Goal: Task Accomplishment & Management: Manage account settings

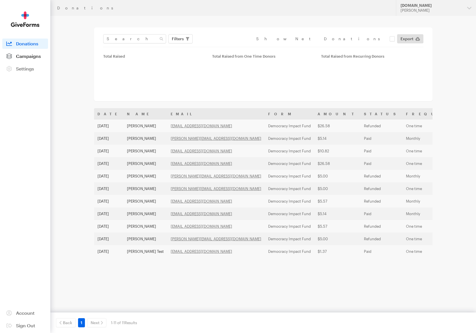
click at [36, 57] on span "Campaigns" at bounding box center [28, 55] width 25 height 5
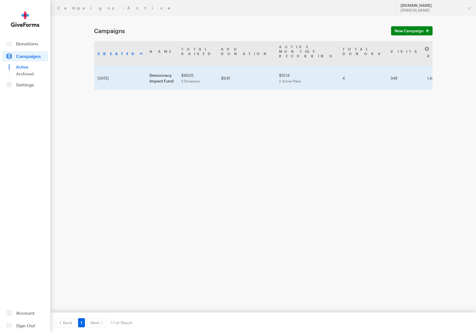
click at [146, 68] on td "Democracy Impact Fund" at bounding box center [162, 78] width 32 height 24
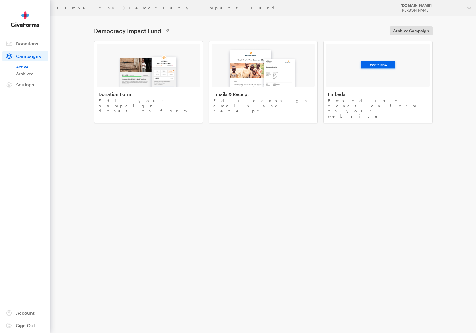
click at [134, 68] on img at bounding box center [148, 68] width 67 height 37
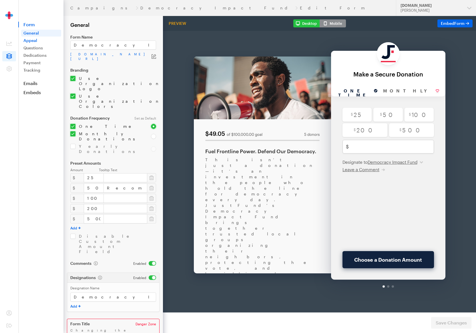
click at [32, 42] on link "Appeal" at bounding box center [41, 40] width 40 height 7
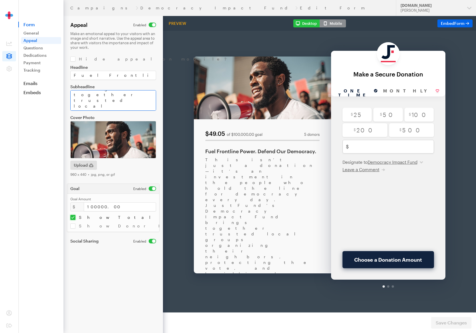
scroll to position [88, 0]
click at [36, 48] on link "Questions" at bounding box center [41, 48] width 40 height 7
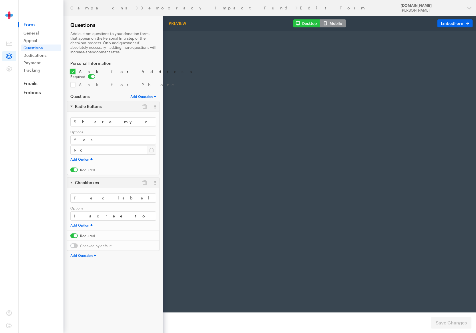
radio input "true"
type input "500"
click at [143, 178] on button "button" at bounding box center [144, 183] width 10 height 10
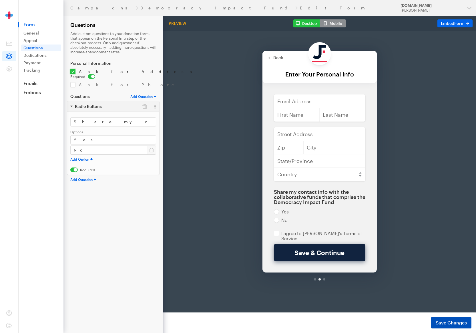
click at [454, 321] on span "Save Changes" at bounding box center [450, 323] width 31 height 7
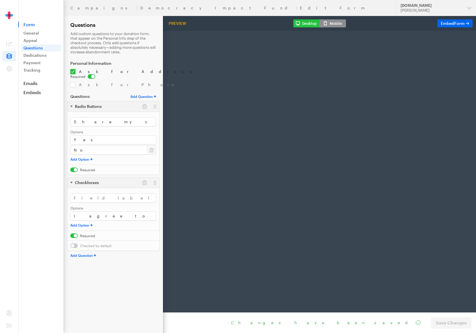
radio input "true"
type input "500"
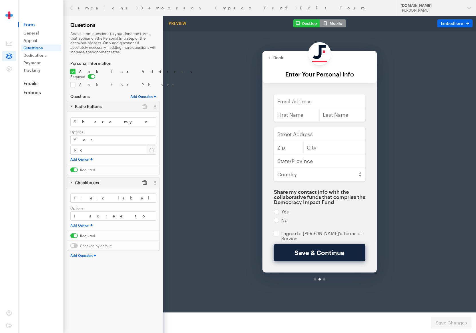
click at [143, 181] on button "button" at bounding box center [144, 183] width 10 height 10
click at [439, 322] on span "Save Changes" at bounding box center [450, 323] width 31 height 7
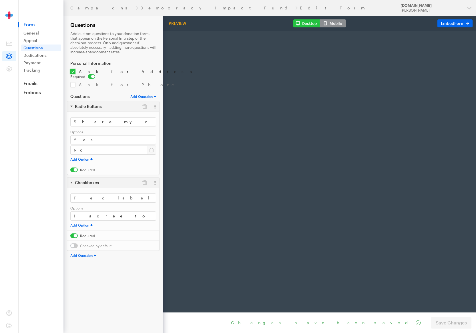
radio input "true"
type input "500"
click at [90, 212] on input "I agree to [PERSON_NAME]'s Terms of Service" at bounding box center [113, 216] width 86 height 9
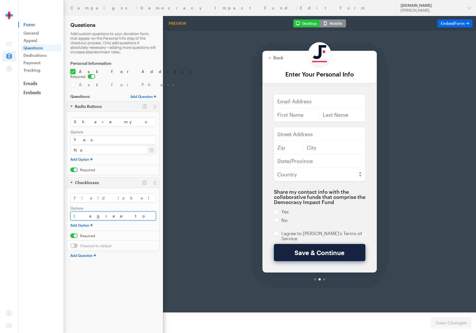
click at [90, 212] on input "I agree to [PERSON_NAME]'s Terms of Service" at bounding box center [113, 216] width 86 height 9
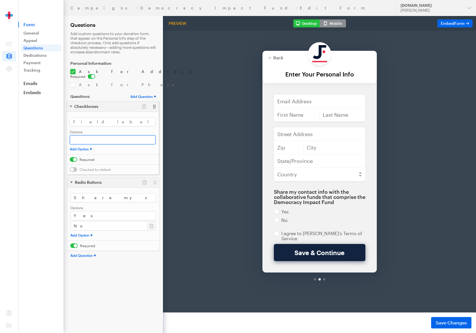
drag, startPoint x: 156, startPoint y: 177, endPoint x: 155, endPoint y: 106, distance: 71.7
click at [449, 324] on span "Save Changes" at bounding box center [450, 323] width 31 height 7
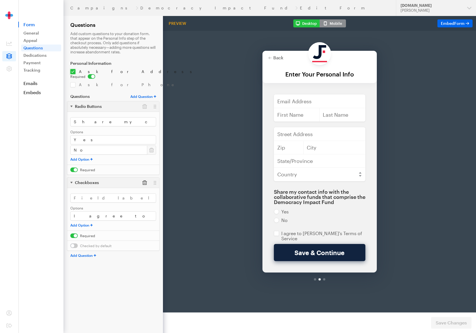
click at [143, 178] on button "button" at bounding box center [144, 183] width 10 height 10
click at [434, 319] on button "Save Changes" at bounding box center [451, 322] width 40 height 11
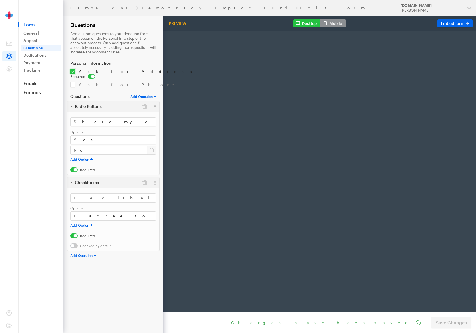
radio input "true"
type input "500"
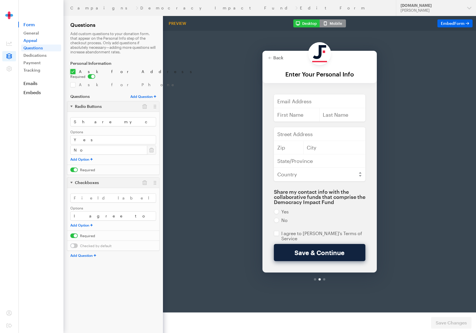
click at [43, 41] on link "Appeal" at bounding box center [41, 40] width 40 height 7
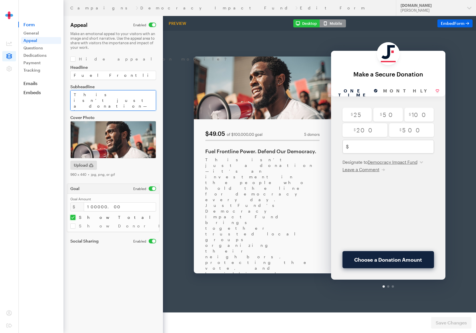
click at [137, 98] on textarea "This isn’t just a donation—it’s an investment in the people who hold the line f…" at bounding box center [113, 100] width 86 height 21
click at [91, 107] on textarea "This isn’t just a donation—it’s an investment in the people who hold the line f…" at bounding box center [113, 100] width 86 height 21
paste textarea "https://justfund.us/terms-of-use/"
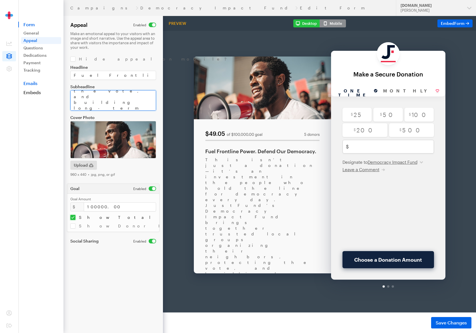
scroll to position [147, 0]
type textarea "This isn’t just a donation—it’s an investment in the people who hold the line f…"
click at [455, 326] on span "Save Changes" at bounding box center [450, 323] width 31 height 7
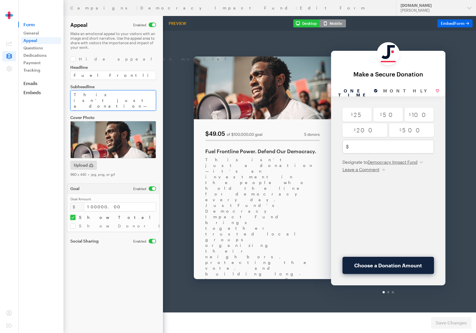
click at [125, 105] on textarea "This isn’t just a donation—it’s an investment in the people who hold the line f…" at bounding box center [113, 100] width 86 height 21
click at [131, 98] on textarea "This isn’t just a donation—it’s an investment in the people who hold the line f…" at bounding box center [113, 100] width 86 height 21
paste textarea "<br><br>"
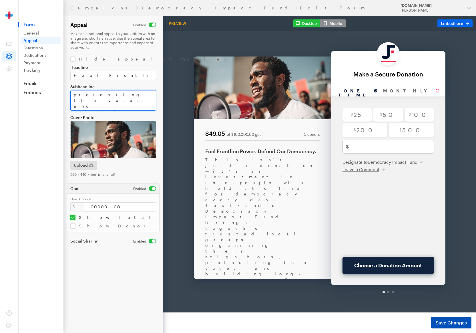
type textarea "This isn’t just a donation—it’s an investment in the people who hold the line f…"
click at [446, 321] on span "Save Changes" at bounding box center [450, 323] width 31 height 7
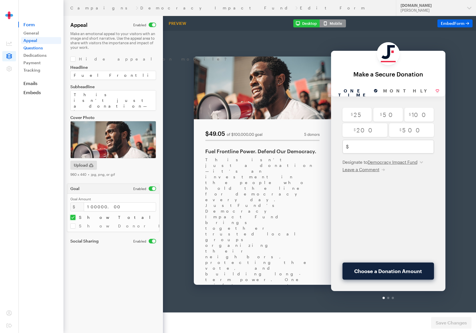
click at [31, 46] on link "Questions" at bounding box center [41, 48] width 40 height 7
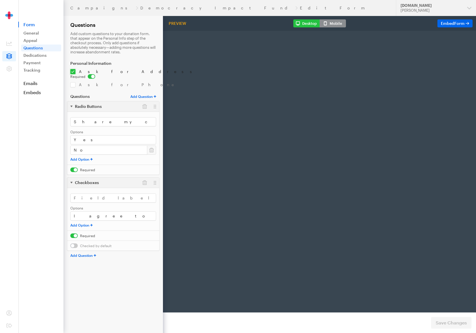
radio input "true"
type input "500"
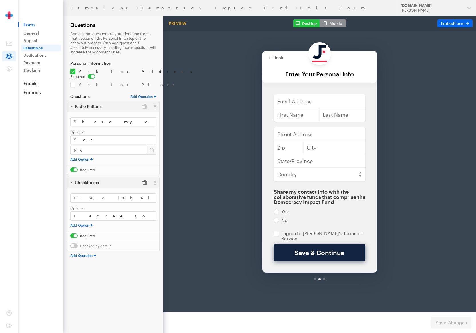
click at [144, 179] on button "button" at bounding box center [144, 183] width 10 height 10
click at [442, 321] on span "Save Changes" at bounding box center [450, 323] width 31 height 7
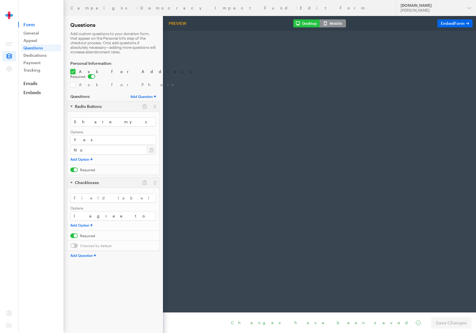
radio input "true"
type input "500"
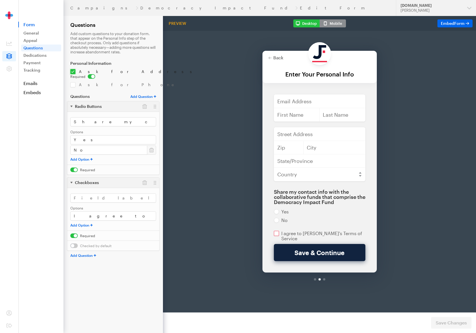
click at [288, 218] on input "checkbox" at bounding box center [319, 221] width 91 height 10
checkbox input "true"
click at [277, 38] on div at bounding box center [319, 52] width 114 height 32
click at [274, 44] on button "Back" at bounding box center [275, 43] width 15 height 5
checkbox input "true"
